Goal: Task Accomplishment & Management: Use online tool/utility

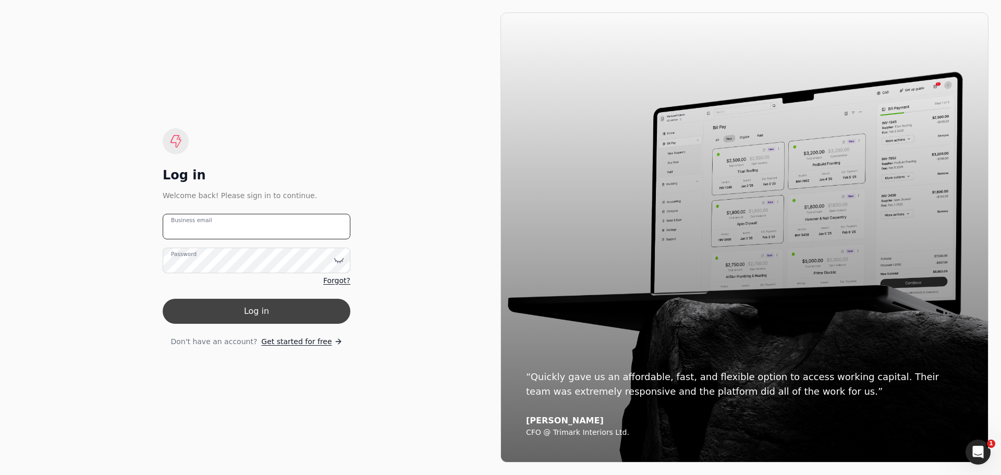
type email "[PERSON_NAME][EMAIL_ADDRESS][DOMAIN_NAME]"
click at [263, 315] on button "Log in" at bounding box center [257, 311] width 188 height 25
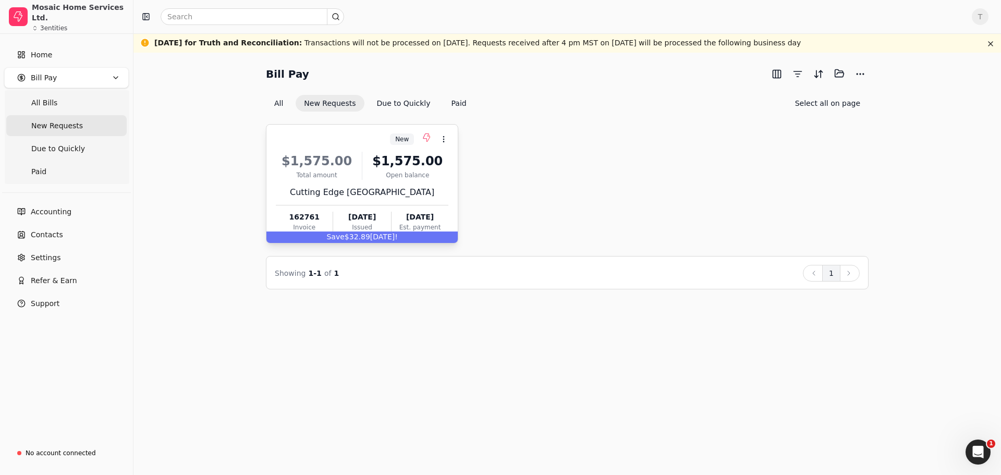
click at [330, 161] on div "$1,575.00" at bounding box center [317, 161] width 82 height 19
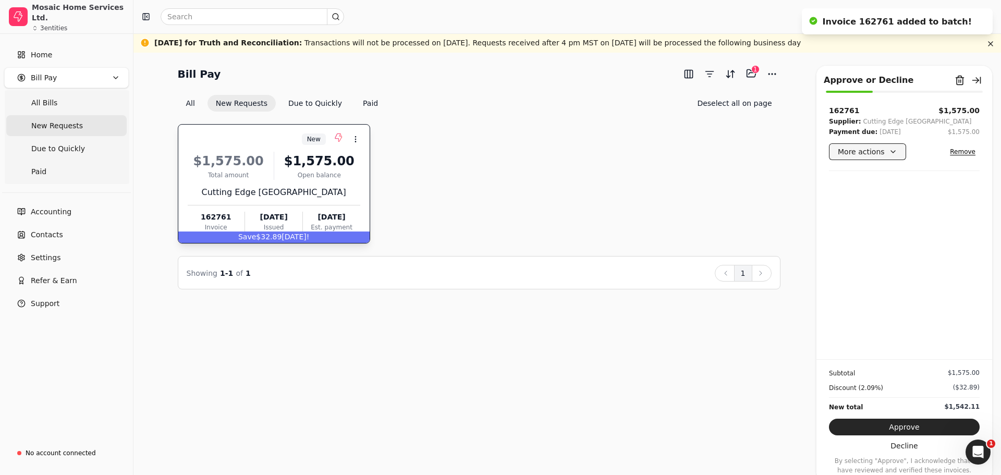
click at [893, 153] on button "More actions" at bounding box center [867, 151] width 77 height 17
click at [881, 177] on div "Withhold an amount" at bounding box center [877, 172] width 92 height 17
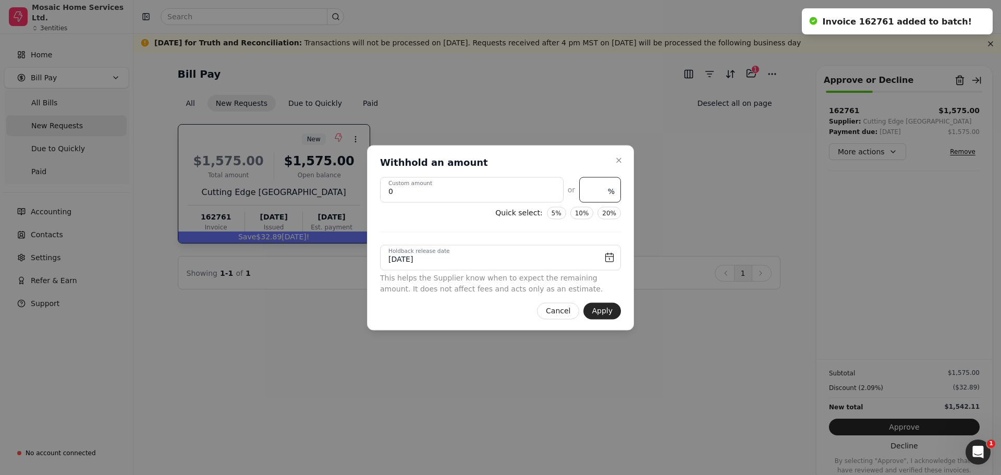
click at [585, 193] on input "text" at bounding box center [600, 190] width 42 height 26
click at [582, 216] on button "10%" at bounding box center [581, 212] width 23 height 13
type amount "157.5"
type input "10"
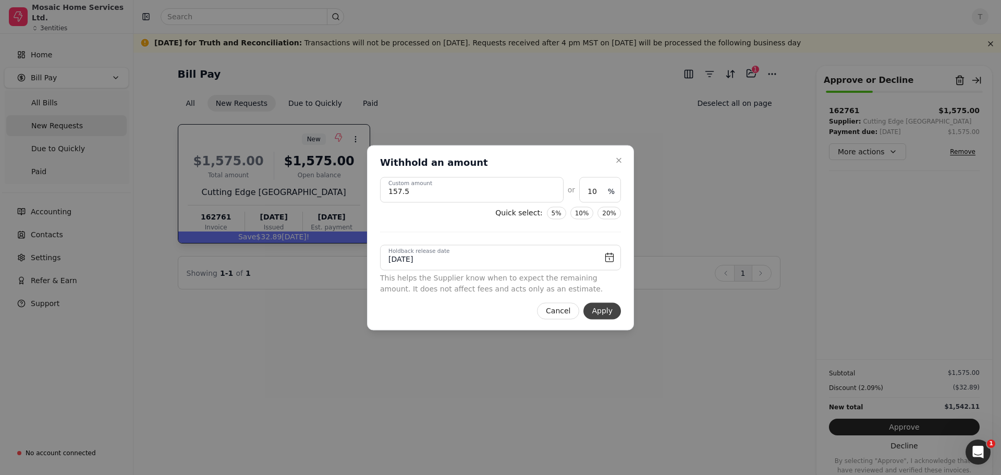
click at [611, 310] on button "Apply" at bounding box center [602, 310] width 38 height 17
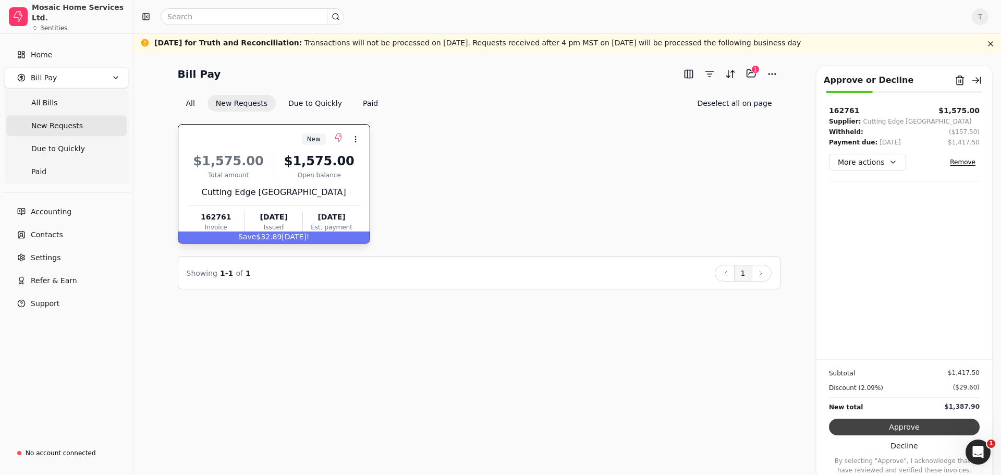
click at [910, 427] on button "Approve" at bounding box center [904, 426] width 151 height 17
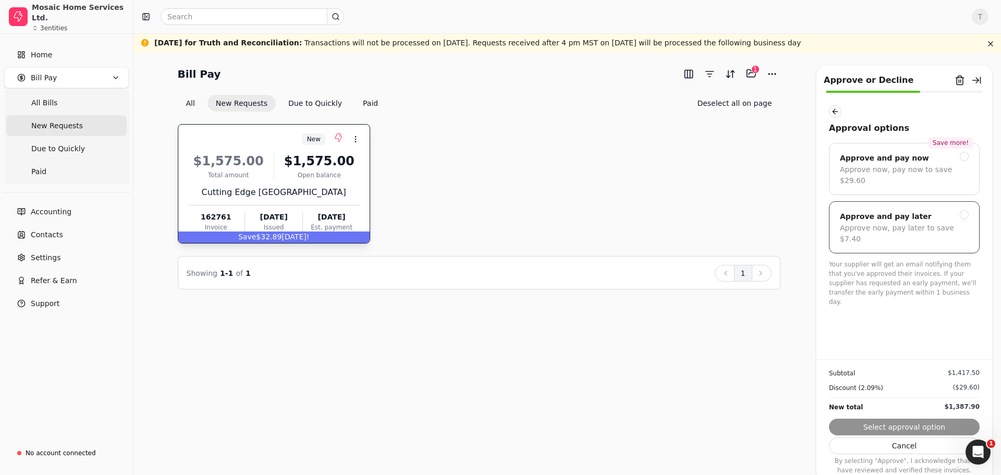
click at [965, 210] on div at bounding box center [963, 214] width 9 height 9
click at [907, 430] on button "Submit approval" at bounding box center [904, 426] width 151 height 17
